Goal: Task Accomplishment & Management: Manage account settings

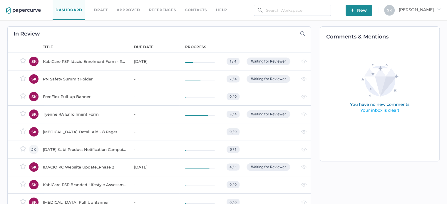
click at [92, 75] on td "PN Safety Summit Folder" at bounding box center [82, 79] width 91 height 18
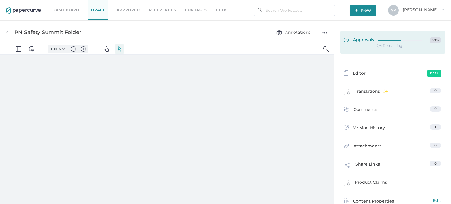
click at [386, 43] on link "Approvals 50%" at bounding box center [393, 42] width 105 height 23
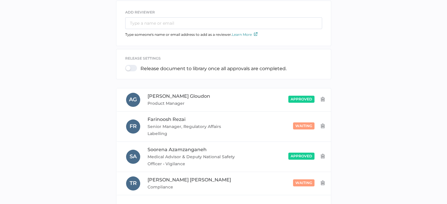
scroll to position [88, 0]
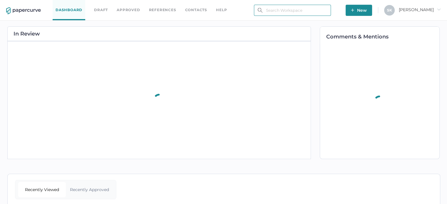
click at [273, 10] on input "text" at bounding box center [292, 10] width 77 height 11
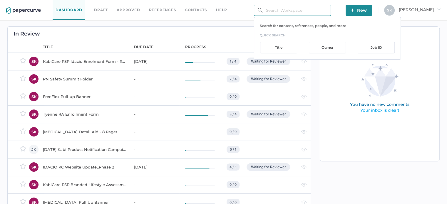
paste input "PN-961"
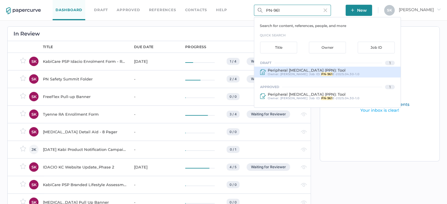
type input "PN-961"
click at [312, 69] on span "Peripheral Parenteral Nutrition (PPN): Tool" at bounding box center [307, 70] width 78 height 5
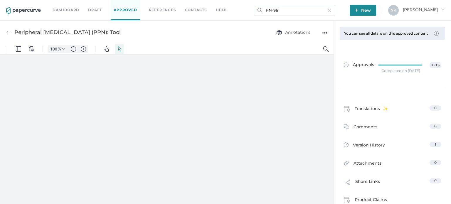
type input "181"
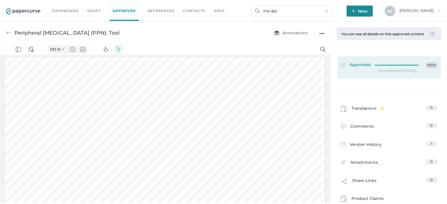
scroll to position [1, 0]
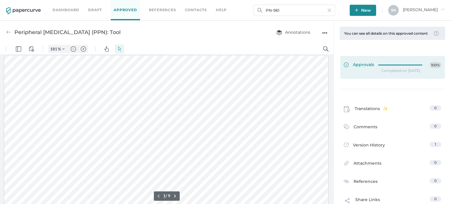
click at [395, 79] on link "Approvals 100%" at bounding box center [393, 67] width 105 height 23
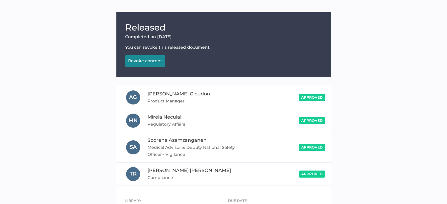
scroll to position [107, 0]
